Goal: Browse casually: Explore the website without a specific task or goal

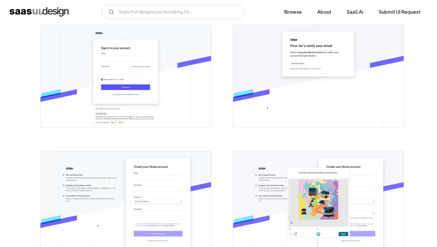
scroll to position [114, 0]
click at [137, 85] on img "open lightbox" at bounding box center [125, 76] width 171 height 102
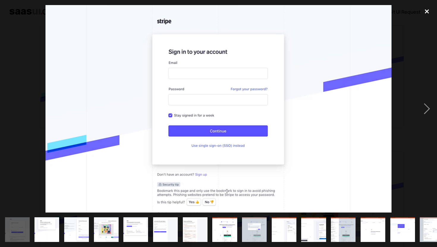
click at [428, 11] on div "close lightbox" at bounding box center [427, 11] width 20 height 13
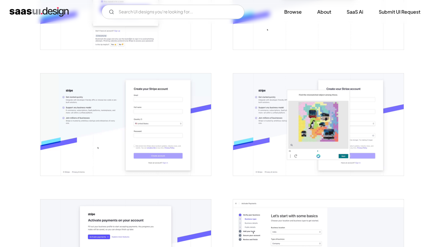
scroll to position [192, 0]
click at [148, 122] on img "open lightbox" at bounding box center [125, 125] width 171 height 102
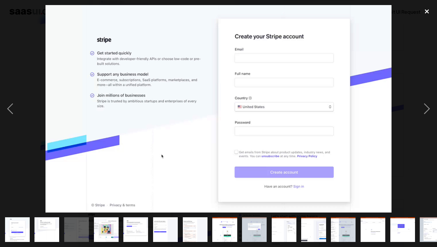
click at [426, 10] on div "close lightbox" at bounding box center [427, 11] width 20 height 13
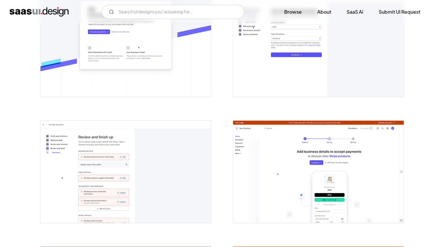
scroll to position [397, 0]
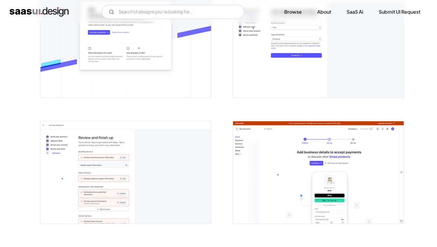
click at [148, 158] on img "open lightbox" at bounding box center [125, 172] width 171 height 102
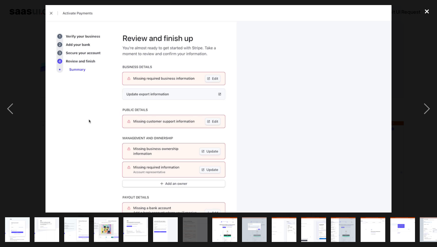
click at [423, 11] on div "close lightbox" at bounding box center [427, 11] width 20 height 13
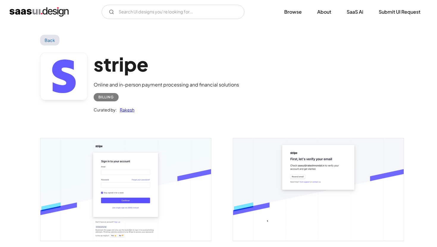
scroll to position [0, 0]
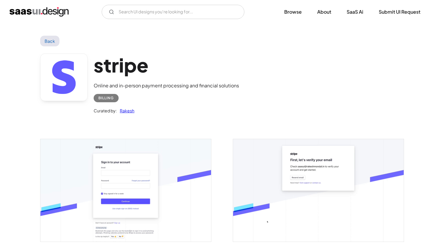
click at [23, 7] on img "home" at bounding box center [39, 12] width 59 height 10
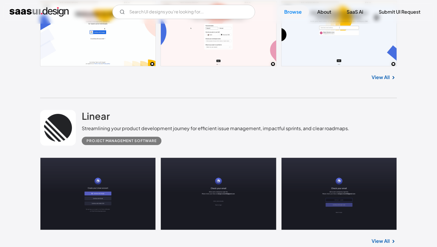
scroll to position [274, 0]
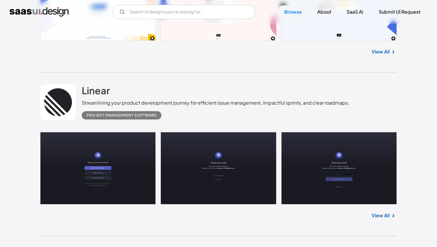
click at [116, 173] on link at bounding box center [218, 168] width 357 height 73
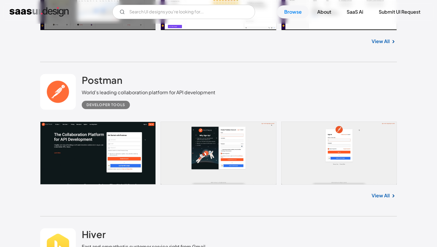
scroll to position [3280, 0]
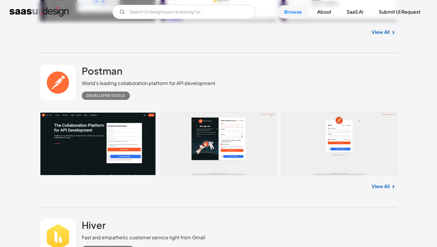
click at [117, 141] on link at bounding box center [218, 143] width 357 height 63
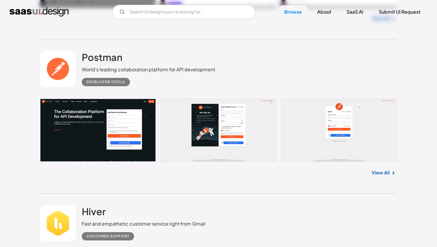
scroll to position [3293, 0]
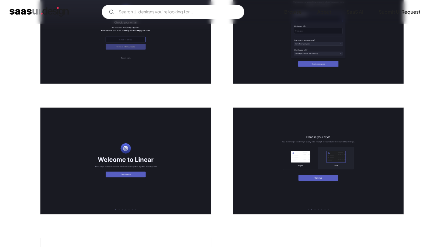
scroll to position [304, 0]
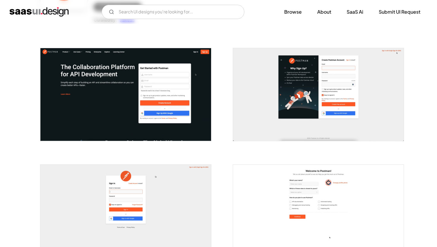
scroll to position [104, 0]
